Goal: Entertainment & Leisure: Consume media (video, audio)

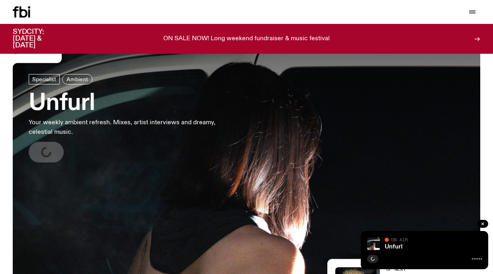
scroll to position [21, 0]
click at [372, 258] on icon "button" at bounding box center [373, 259] width 4 height 4
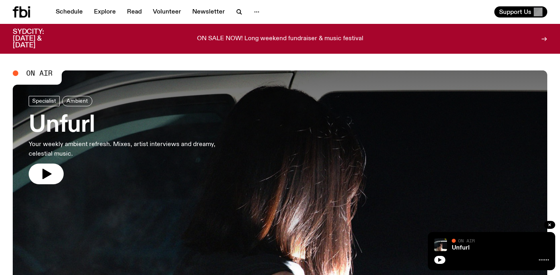
scroll to position [21, 0]
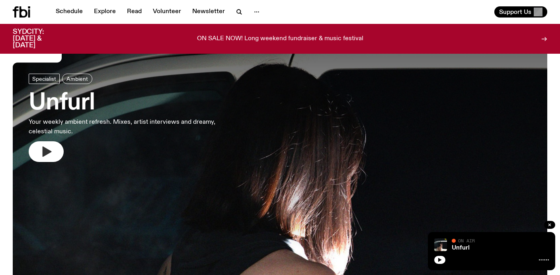
click at [52, 146] on icon "button" at bounding box center [46, 151] width 13 height 13
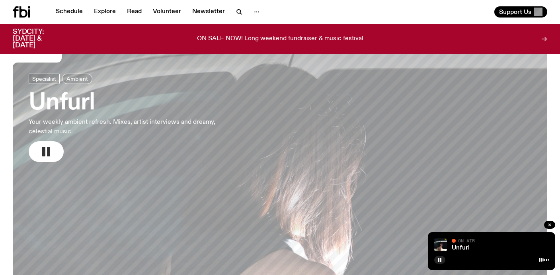
click at [51, 155] on icon "button" at bounding box center [46, 151] width 13 height 13
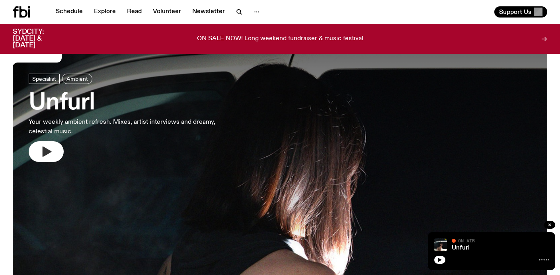
click at [51, 154] on icon "button" at bounding box center [46, 151] width 13 height 13
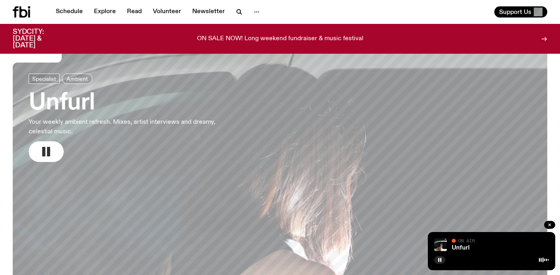
click at [46, 148] on icon "button" at bounding box center [46, 151] width 13 height 13
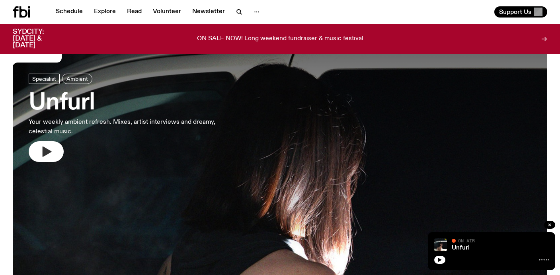
click at [46, 149] on icon "button" at bounding box center [47, 151] width 9 height 10
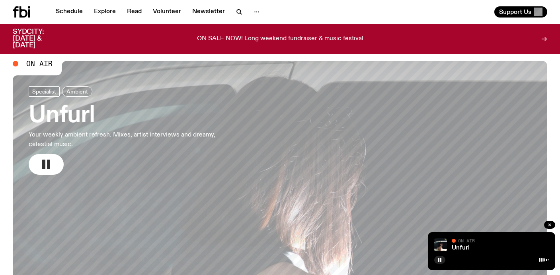
scroll to position [7, 0]
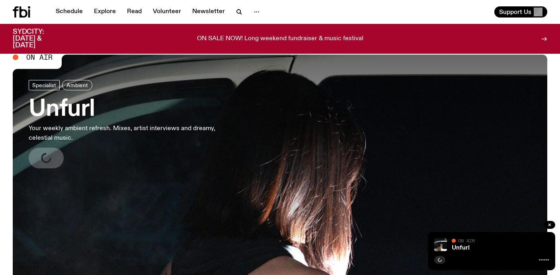
scroll to position [15, 0]
click at [47, 158] on icon "button" at bounding box center [47, 158] width 9 height 10
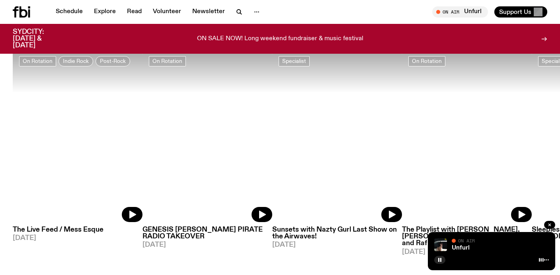
scroll to position [392, 0]
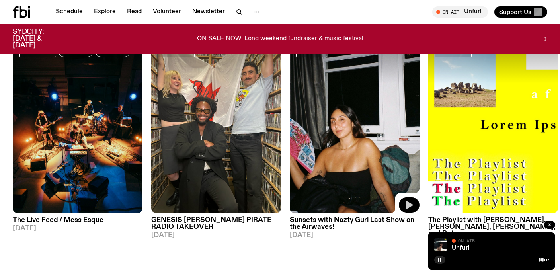
click at [412, 207] on icon "button" at bounding box center [409, 205] width 10 height 10
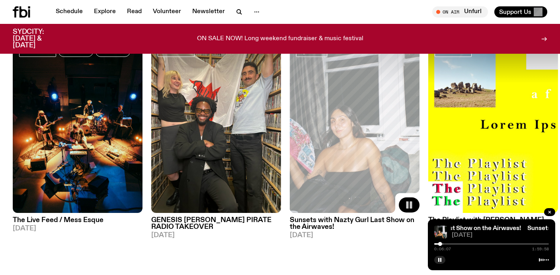
click at [450, 245] on div "0:06:07 1:59:58" at bounding box center [491, 247] width 115 height 10
drag, startPoint x: 441, startPoint y: 244, endPoint x: 446, endPoint y: 244, distance: 6.0
click at [446, 244] on div at bounding box center [446, 244] width 4 height 4
click at [441, 260] on rect "button" at bounding box center [440, 260] width 1 height 4
